Goal: Transaction & Acquisition: Purchase product/service

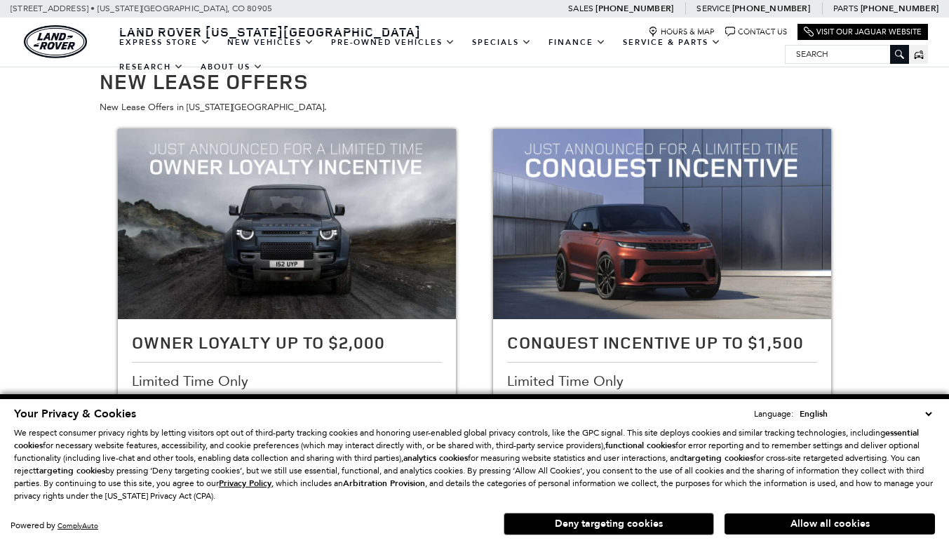
click at [780, 524] on button "Allow all cookies" at bounding box center [829, 523] width 210 height 21
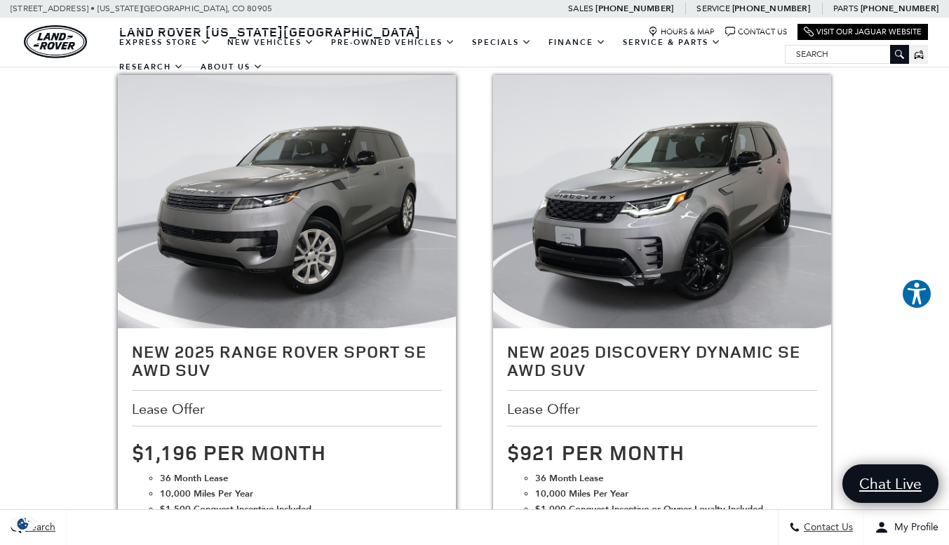
scroll to position [1839, 0]
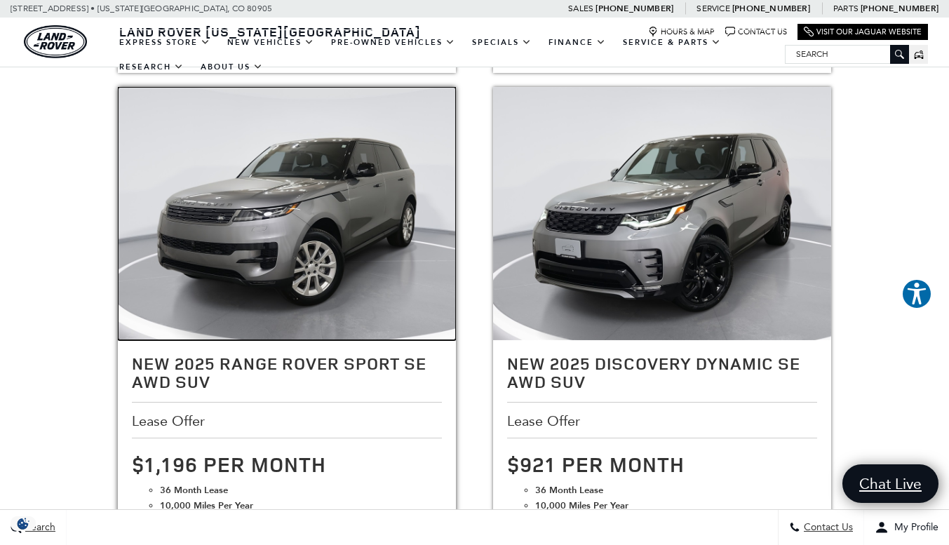
click at [250, 266] on img at bounding box center [287, 213] width 338 height 253
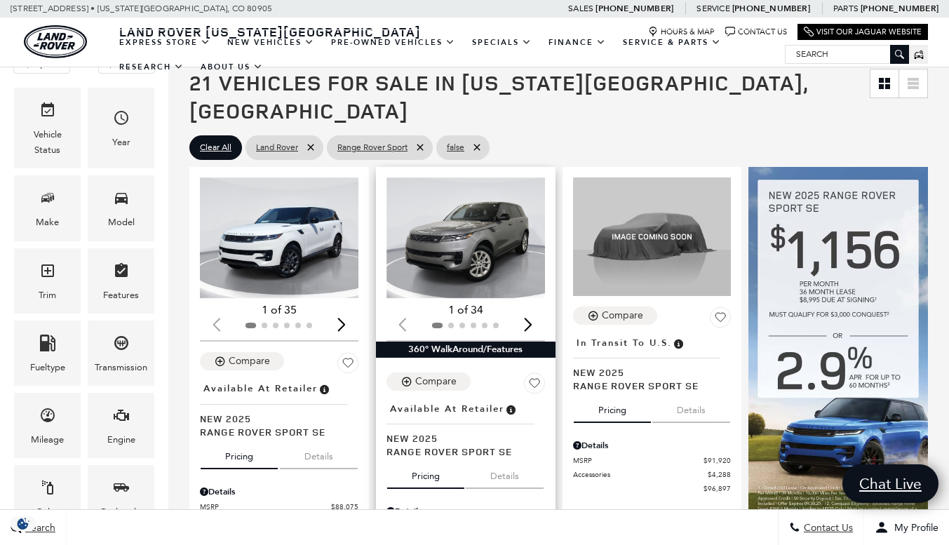
click at [488, 237] on img "1 / 2" at bounding box center [466, 237] width 161 height 121
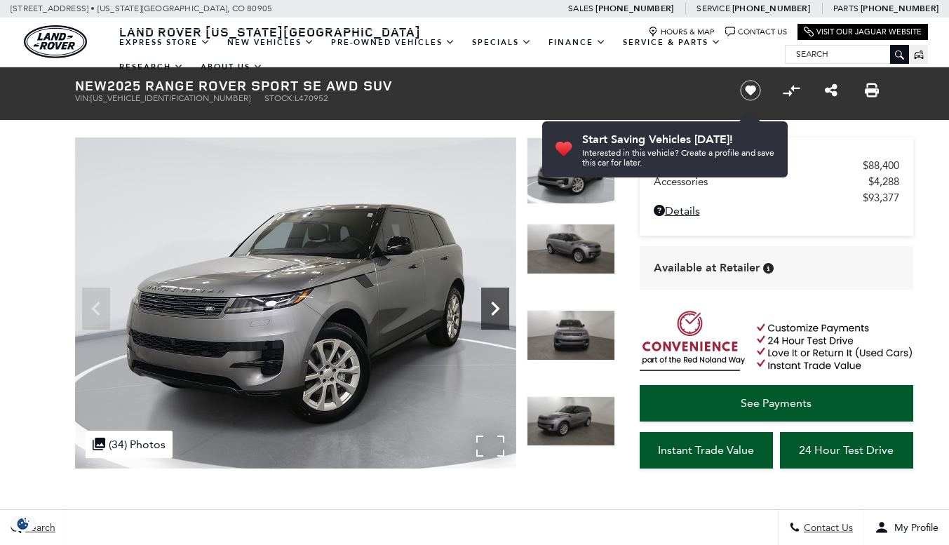
click at [501, 309] on icon "Next" at bounding box center [495, 309] width 28 height 28
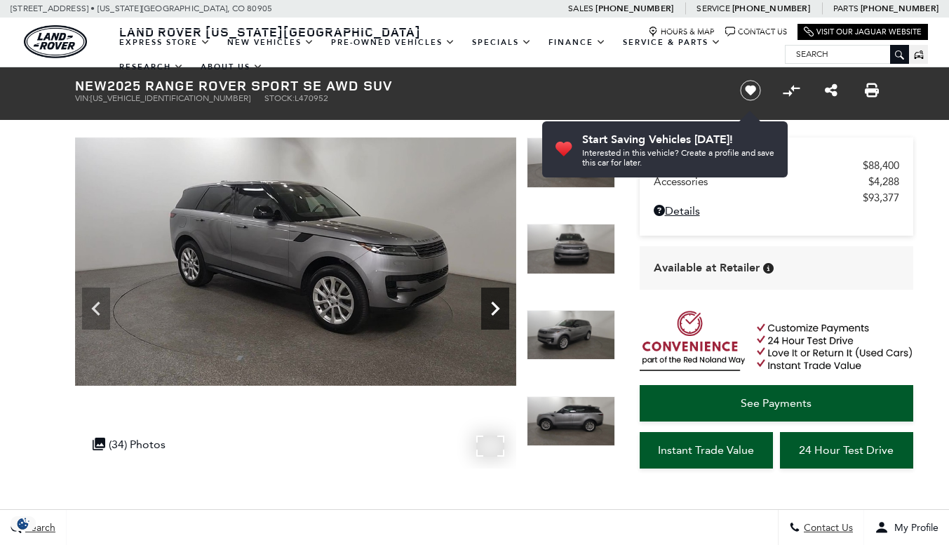
click at [501, 309] on icon "Next" at bounding box center [495, 309] width 28 height 28
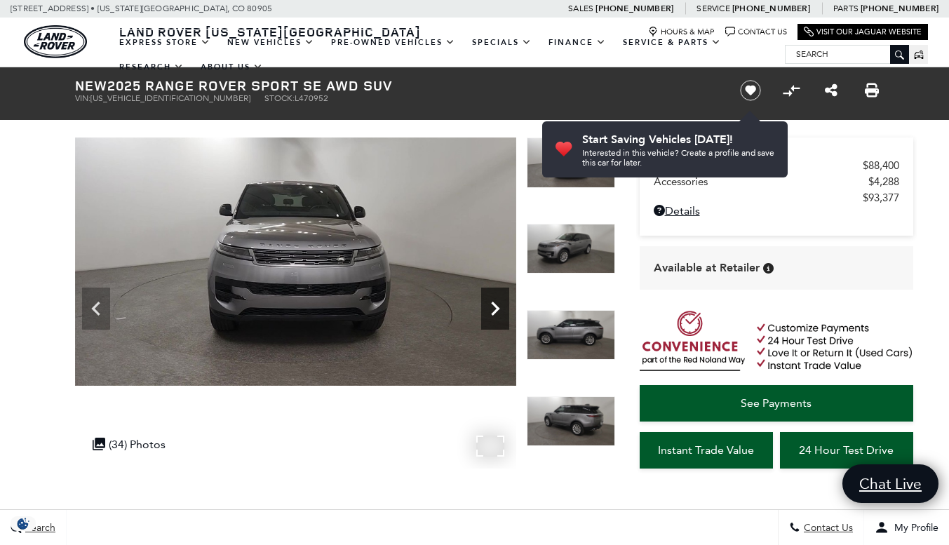
click at [501, 309] on icon "Next" at bounding box center [495, 309] width 28 height 28
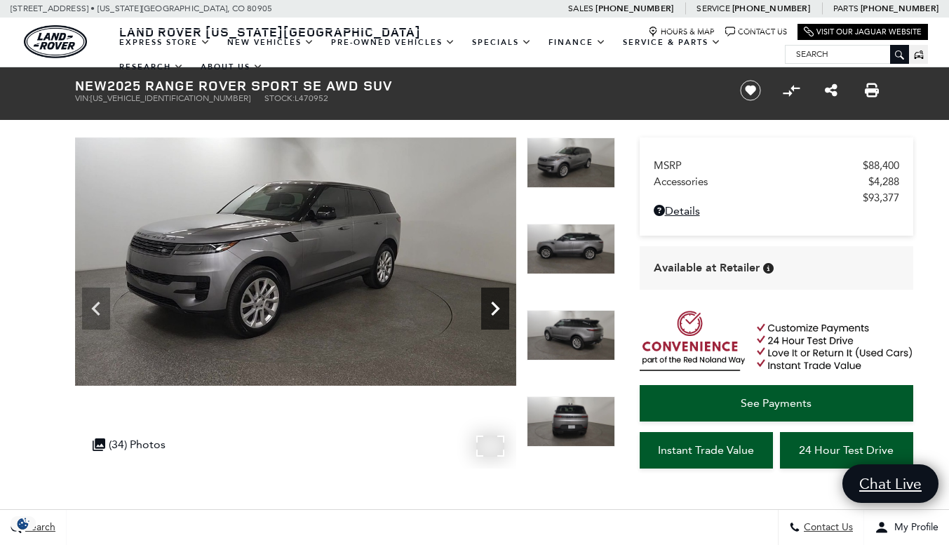
click at [501, 309] on icon "Next" at bounding box center [495, 309] width 28 height 28
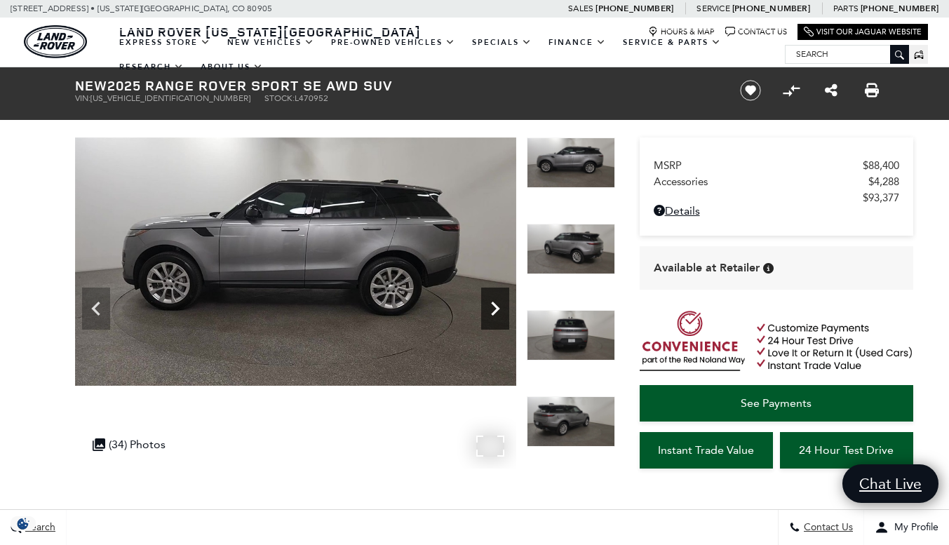
click at [501, 309] on icon "Next" at bounding box center [495, 309] width 28 height 28
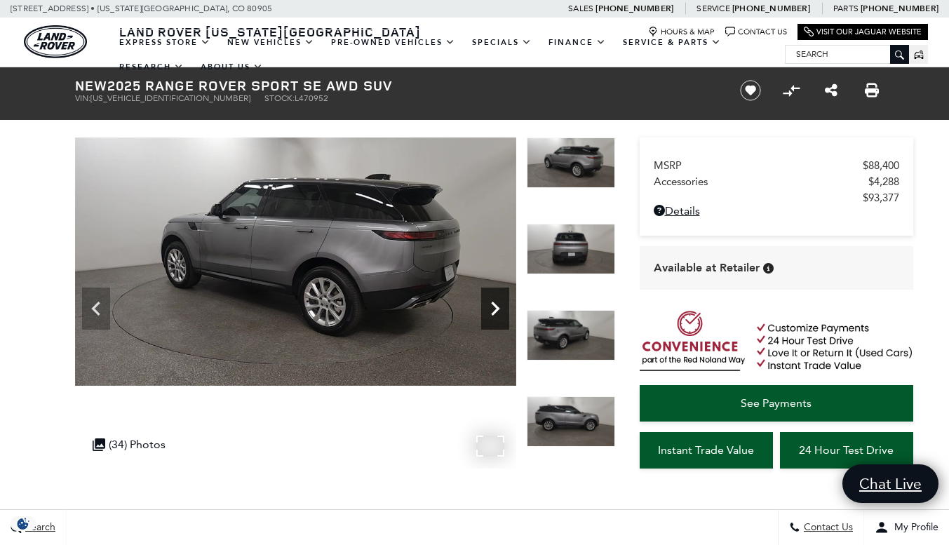
click at [501, 309] on icon "Next" at bounding box center [495, 309] width 28 height 28
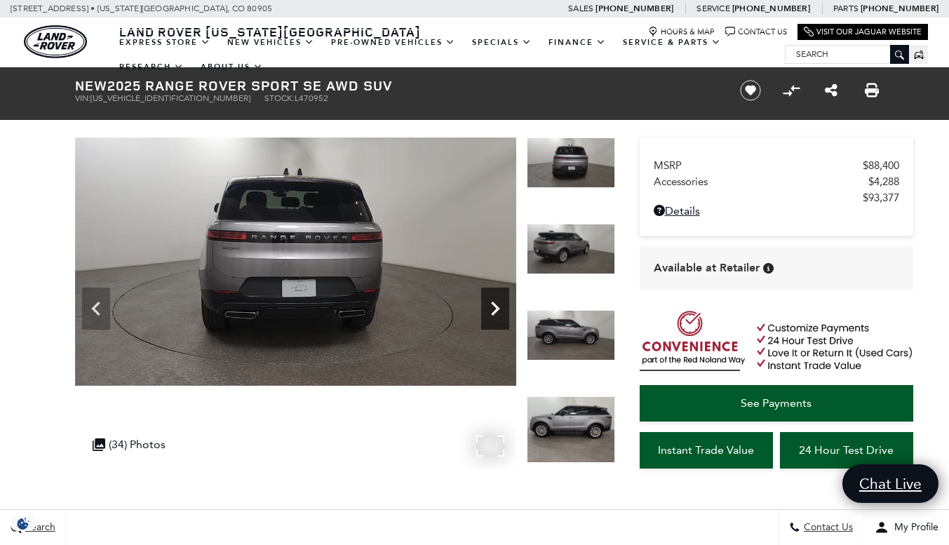
scroll to position [46, 0]
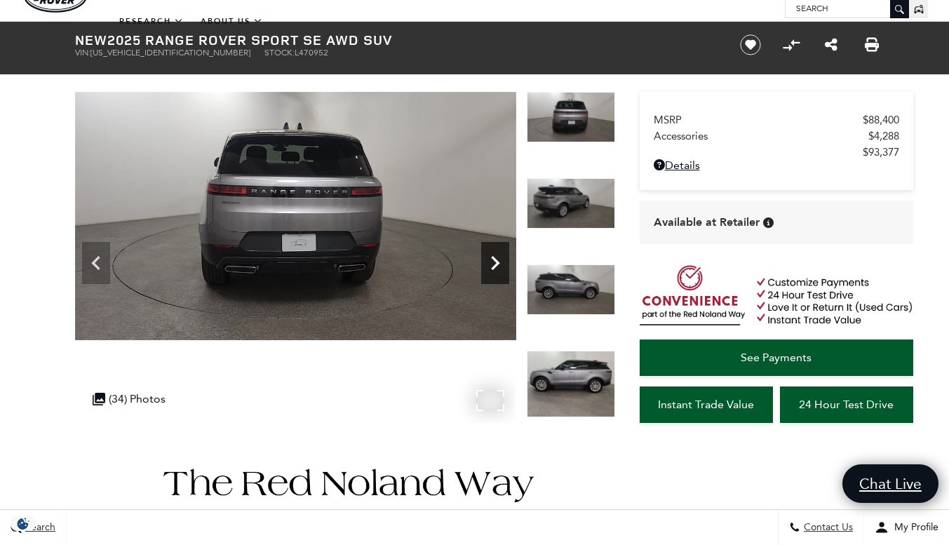
click at [494, 270] on icon "Next" at bounding box center [495, 263] width 28 height 28
